Goal: Browse casually: Explore the website without a specific task or goal

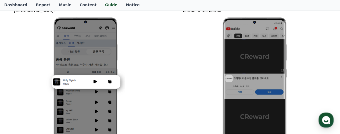
scroll to position [108, 0]
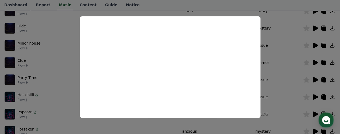
click at [59, 24] on button "close modal" at bounding box center [170, 67] width 340 height 134
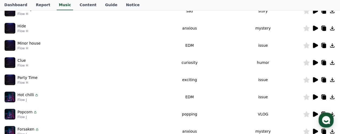
click at [323, 63] on icon at bounding box center [324, 63] width 4 height 4
click at [314, 80] on icon at bounding box center [315, 79] width 5 height 5
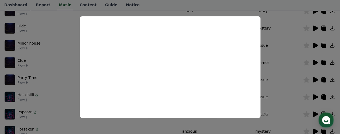
click at [282, 48] on button "close modal" at bounding box center [170, 67] width 340 height 134
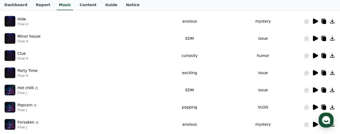
scroll to position [134, 0]
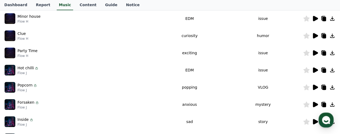
click at [314, 70] on icon at bounding box center [315, 69] width 5 height 5
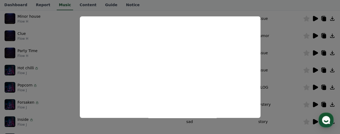
click at [288, 38] on button "close modal" at bounding box center [170, 67] width 340 height 134
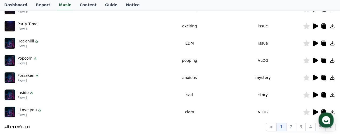
scroll to position [188, 0]
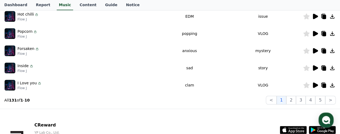
click at [315, 49] on icon at bounding box center [315, 50] width 5 height 5
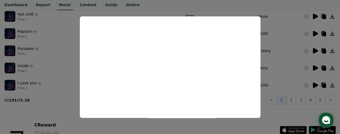
click at [183, 5] on button "close modal" at bounding box center [170, 67] width 340 height 134
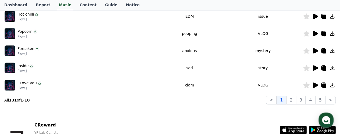
click at [316, 85] on icon at bounding box center [315, 85] width 5 height 5
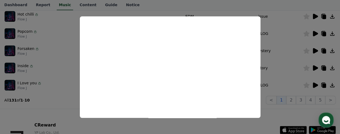
click at [212, 3] on button "close modal" at bounding box center [170, 67] width 340 height 134
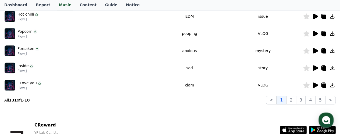
click at [323, 85] on icon at bounding box center [324, 86] width 4 height 4
click at [330, 99] on button ">" at bounding box center [330, 100] width 10 height 9
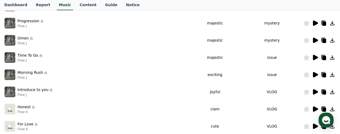
scroll to position [108, 0]
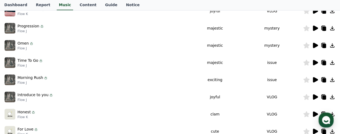
click at [315, 80] on icon at bounding box center [315, 79] width 5 height 5
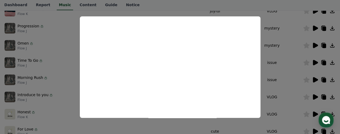
click at [261, 3] on button "close modal" at bounding box center [170, 67] width 340 height 134
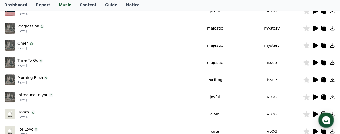
click at [314, 96] on icon at bounding box center [315, 96] width 5 height 5
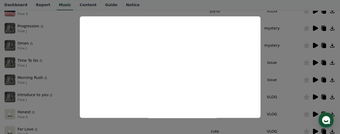
click at [0, 60] on button "close modal" at bounding box center [170, 67] width 340 height 134
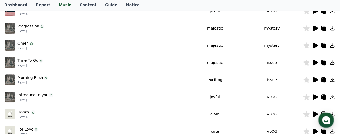
click at [325, 96] on icon at bounding box center [324, 97] width 4 height 4
click at [314, 96] on icon at bounding box center [315, 96] width 5 height 5
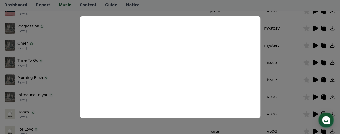
click at [199, 4] on button "close modal" at bounding box center [170, 67] width 340 height 134
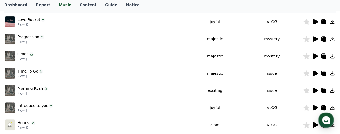
scroll to position [81, 0]
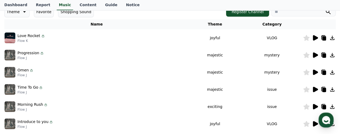
click at [314, 36] on icon at bounding box center [315, 37] width 5 height 5
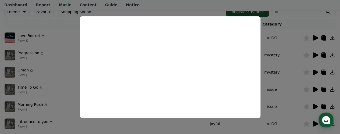
click at [323, 37] on button "close modal" at bounding box center [170, 67] width 340 height 134
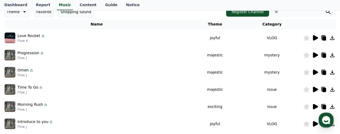
click at [323, 37] on icon at bounding box center [324, 38] width 4 height 4
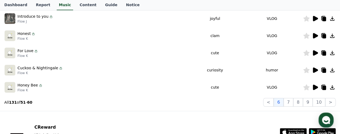
scroll to position [188, 0]
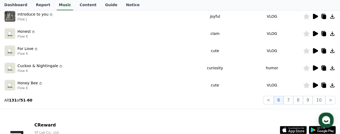
click at [314, 66] on icon at bounding box center [315, 67] width 5 height 5
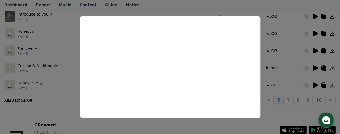
click at [294, 3] on button "close modal" at bounding box center [170, 67] width 340 height 134
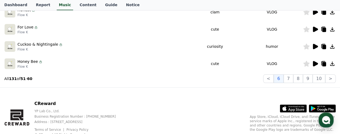
scroll to position [230, 0]
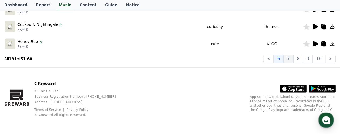
click at [290, 60] on button "7" at bounding box center [289, 59] width 10 height 9
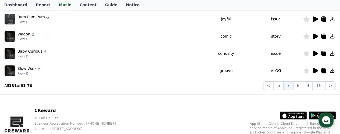
scroll to position [176, 0]
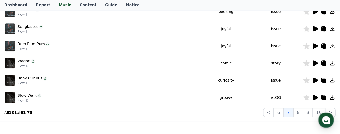
click at [314, 63] on icon at bounding box center [315, 62] width 5 height 5
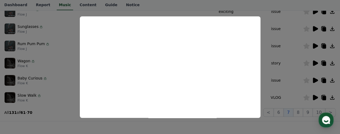
click at [62, 119] on button "close modal" at bounding box center [170, 67] width 340 height 134
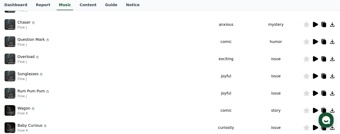
scroll to position [95, 0]
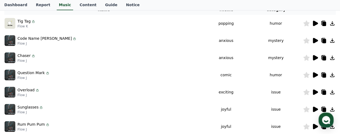
click at [314, 22] on icon at bounding box center [315, 23] width 5 height 5
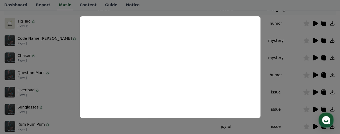
click at [299, 10] on button "close modal" at bounding box center [170, 67] width 340 height 134
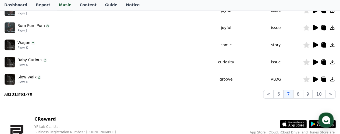
scroll to position [203, 0]
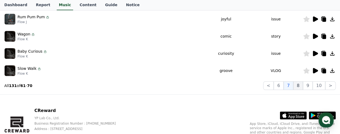
click at [300, 84] on button "8" at bounding box center [298, 85] width 10 height 9
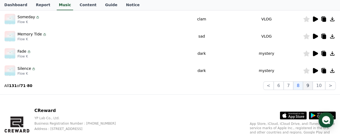
click at [309, 86] on button "9" at bounding box center [308, 85] width 10 height 9
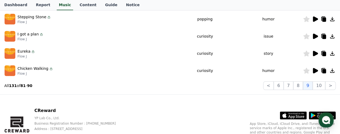
click at [314, 70] on icon at bounding box center [315, 70] width 5 height 5
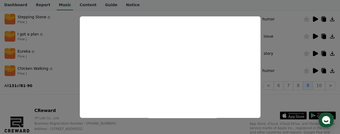
click at [49, 91] on button "close modal" at bounding box center [170, 67] width 340 height 134
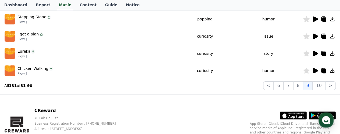
click at [314, 70] on icon at bounding box center [315, 70] width 5 height 5
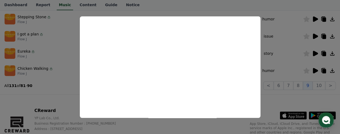
click at [31, 97] on button "close modal" at bounding box center [170, 67] width 340 height 134
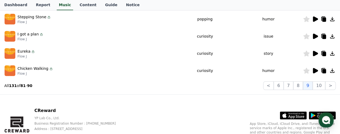
click at [324, 70] on icon at bounding box center [324, 71] width 4 height 4
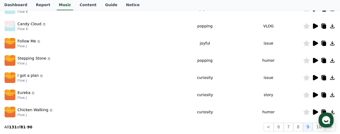
scroll to position [149, 0]
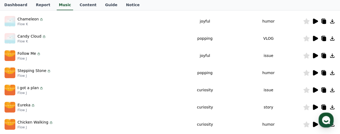
click at [314, 73] on icon at bounding box center [315, 72] width 5 height 5
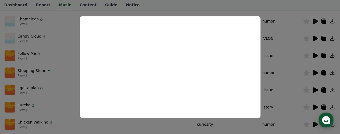
click at [276, 3] on button "close modal" at bounding box center [170, 67] width 340 height 134
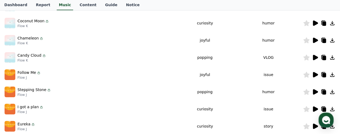
scroll to position [122, 0]
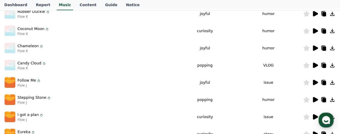
click at [315, 47] on icon at bounding box center [315, 47] width 5 height 5
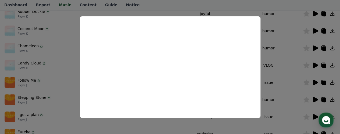
click at [250, 5] on button "close modal" at bounding box center [170, 67] width 340 height 134
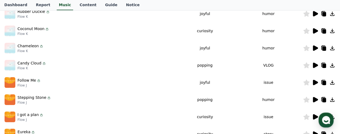
click at [314, 31] on icon at bounding box center [315, 30] width 5 height 5
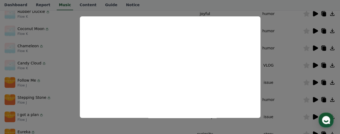
click at [253, 3] on button "close modal" at bounding box center [170, 67] width 340 height 134
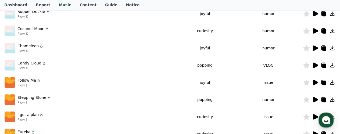
click at [314, 31] on icon at bounding box center [315, 30] width 5 height 5
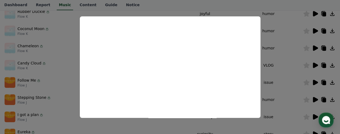
click at [242, 3] on button "close modal" at bounding box center [170, 67] width 340 height 134
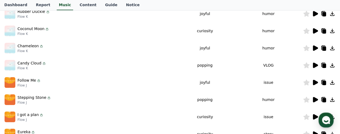
click at [322, 28] on icon at bounding box center [323, 31] width 6 height 6
click at [314, 30] on icon at bounding box center [315, 30] width 5 height 5
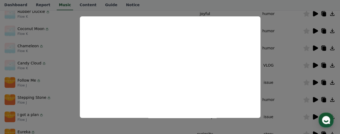
click at [233, 3] on button "close modal" at bounding box center [170, 67] width 340 height 134
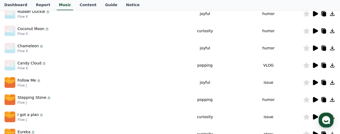
click at [316, 46] on icon at bounding box center [315, 48] width 6 height 6
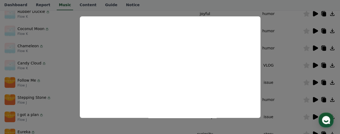
drag, startPoint x: 245, startPoint y: 5, endPoint x: 259, endPoint y: 10, distance: 14.0
click at [245, 5] on button "close modal" at bounding box center [170, 67] width 340 height 134
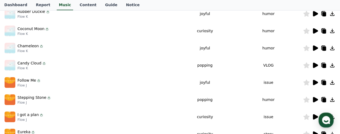
click at [322, 45] on icon at bounding box center [323, 47] width 4 height 5
click at [316, 48] on icon at bounding box center [315, 47] width 5 height 5
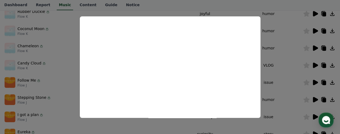
click at [229, 3] on button "close modal" at bounding box center [170, 67] width 340 height 134
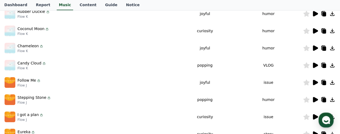
click at [315, 12] on icon at bounding box center [315, 13] width 5 height 5
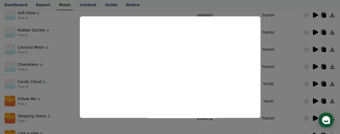
scroll to position [95, 0]
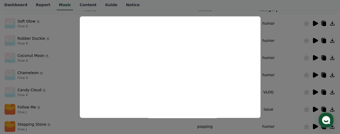
click at [289, 14] on button "close modal" at bounding box center [170, 67] width 340 height 134
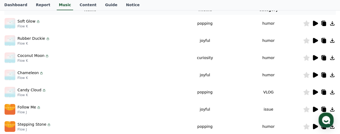
drag, startPoint x: 323, startPoint y: 41, endPoint x: 317, endPoint y: 46, distance: 7.8
click at [322, 41] on icon at bounding box center [324, 41] width 4 height 4
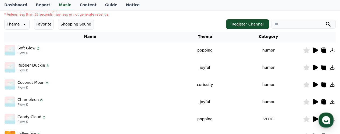
click at [314, 49] on icon at bounding box center [315, 50] width 5 height 5
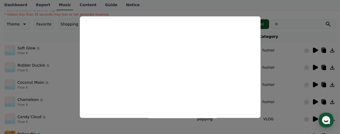
click at [290, 9] on button "close modal" at bounding box center [170, 67] width 340 height 134
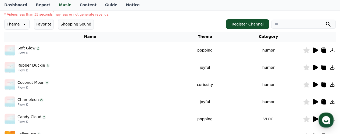
click at [323, 48] on icon at bounding box center [323, 50] width 4 height 5
